Goal: Transaction & Acquisition: Book appointment/travel/reservation

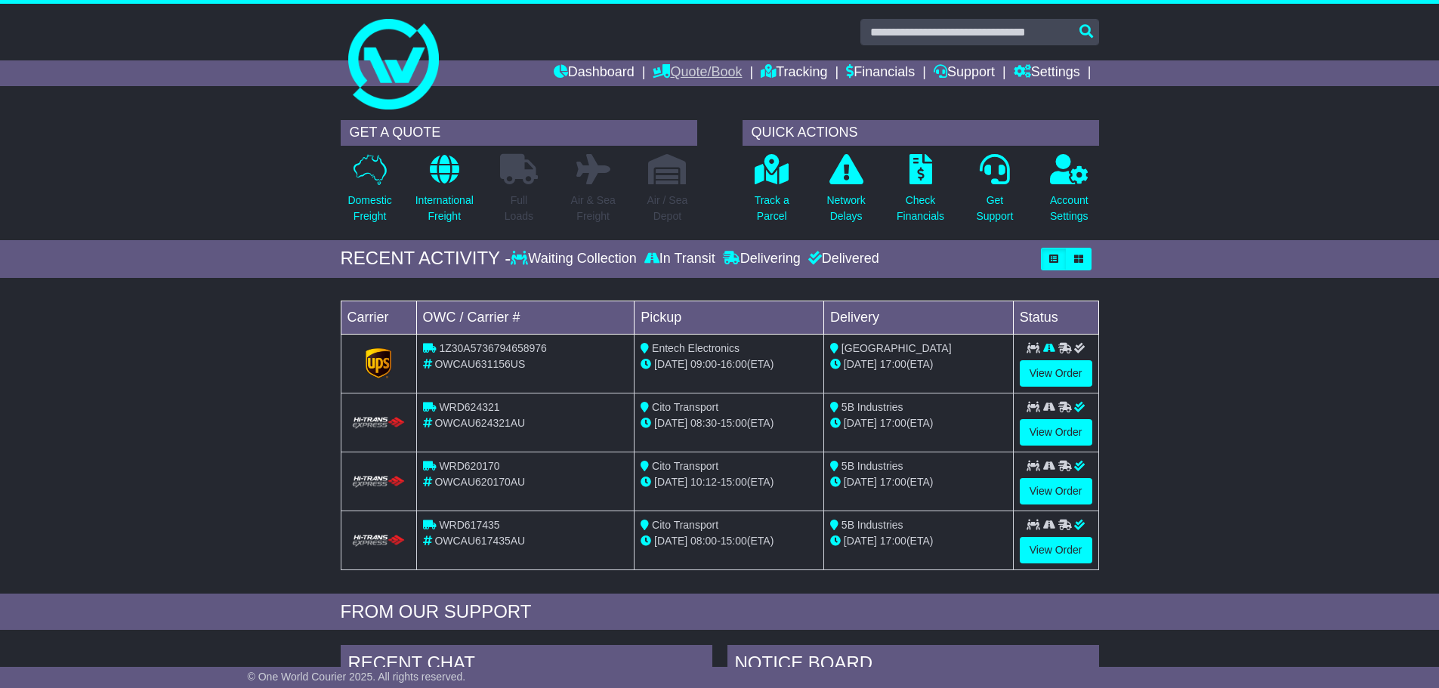
click at [717, 75] on link "Quote/Book" at bounding box center [697, 73] width 89 height 26
click at [684, 99] on link "Domestic" at bounding box center [713, 99] width 119 height 17
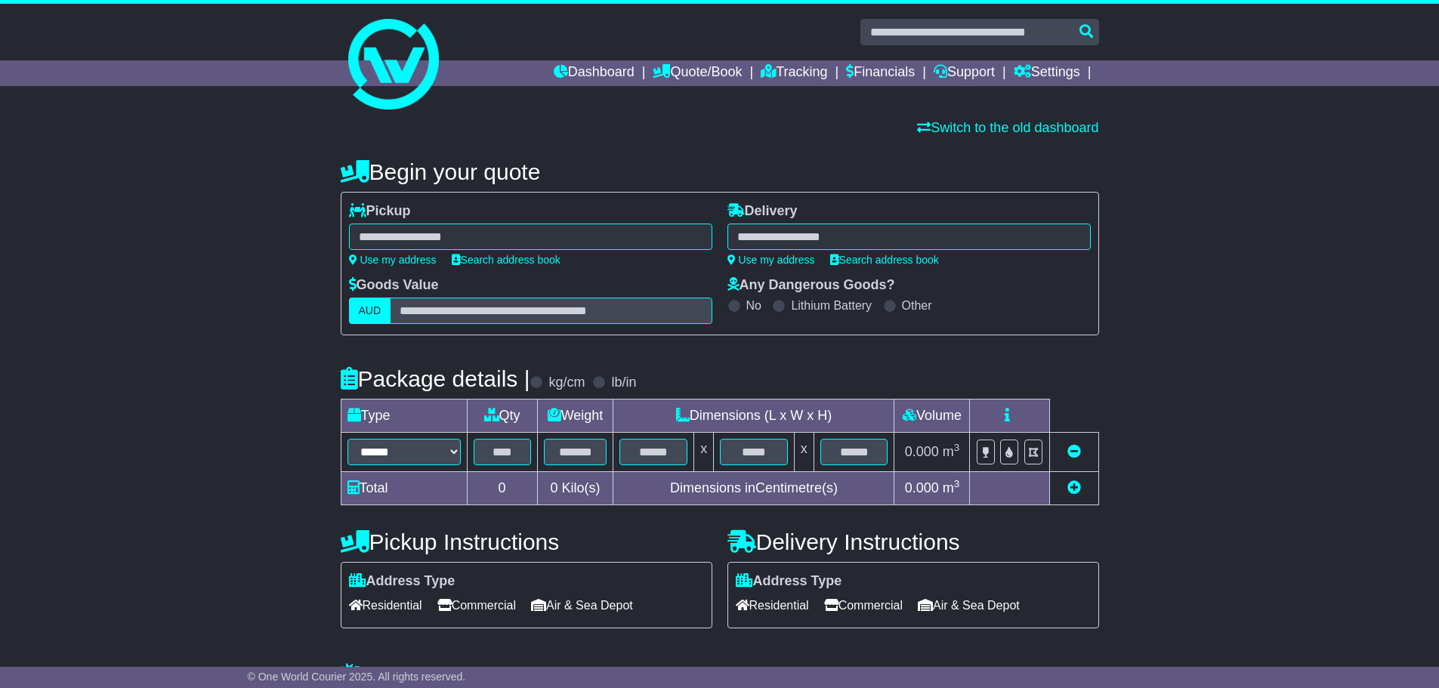
click at [551, 239] on div at bounding box center [530, 237] width 363 height 26
